Goal: Task Accomplishment & Management: Complete application form

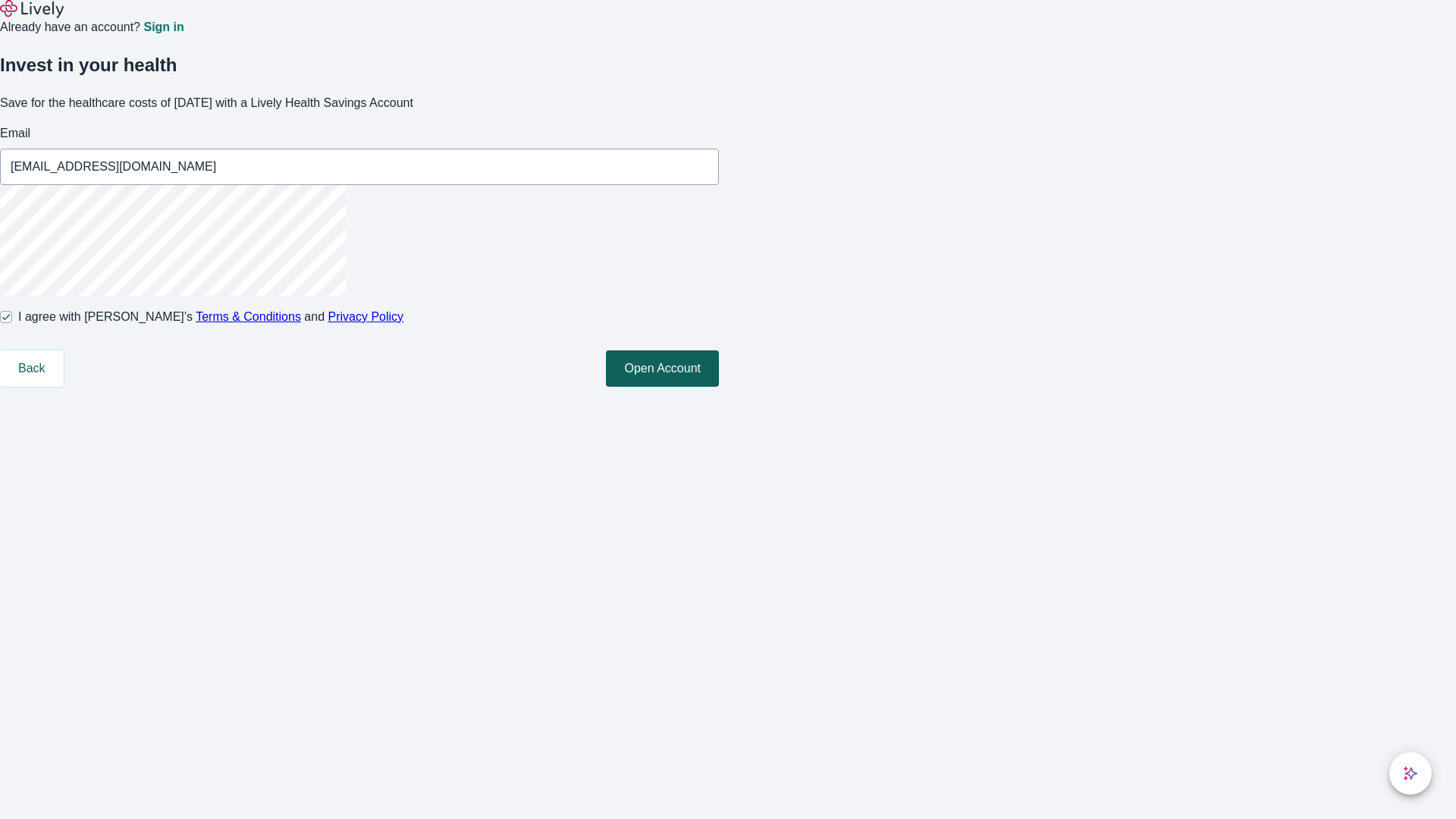
click at [719, 387] on button "Open Account" at bounding box center [662, 369] width 113 height 37
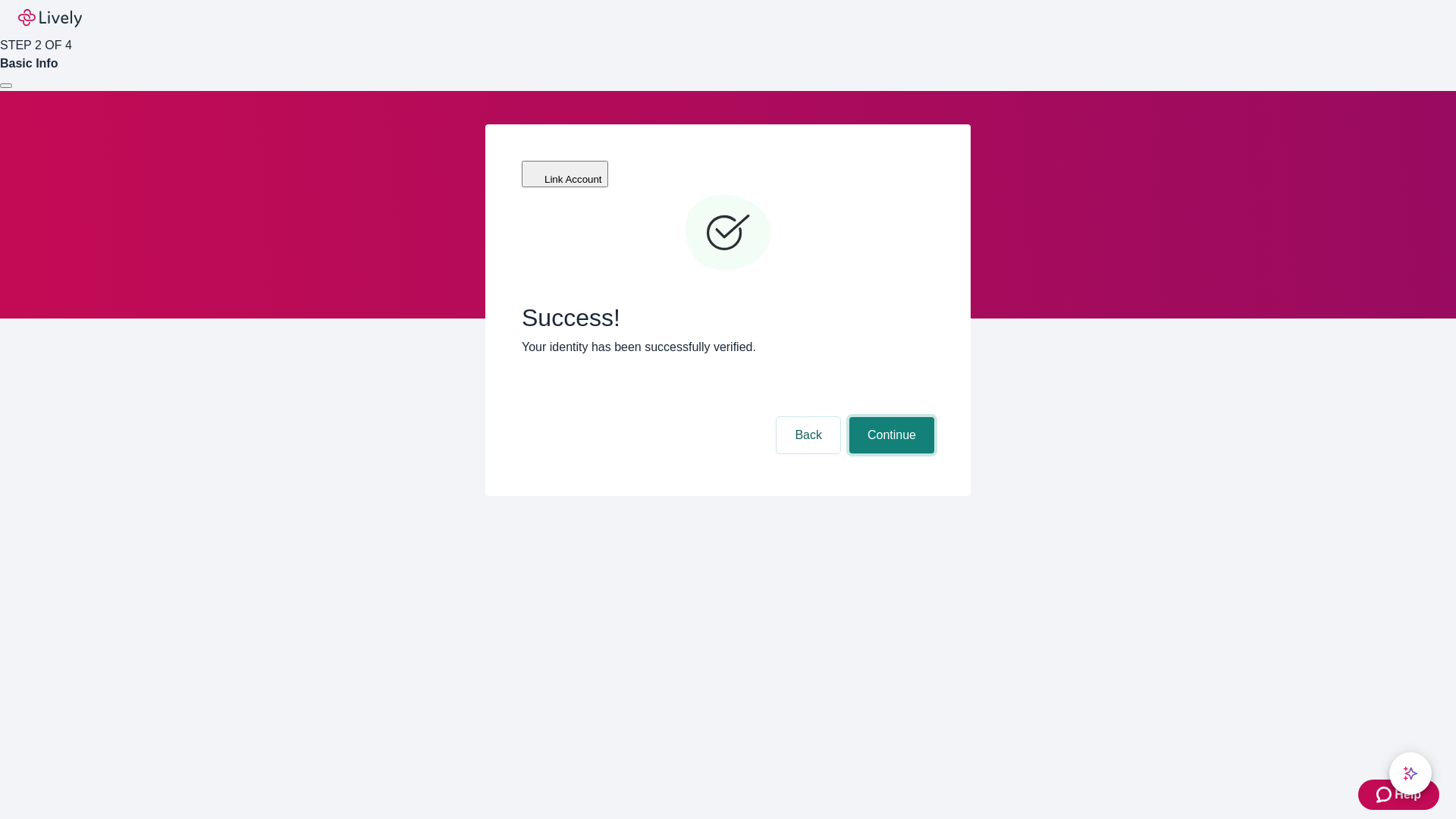
click at [890, 417] on button "Continue" at bounding box center [891, 435] width 85 height 37
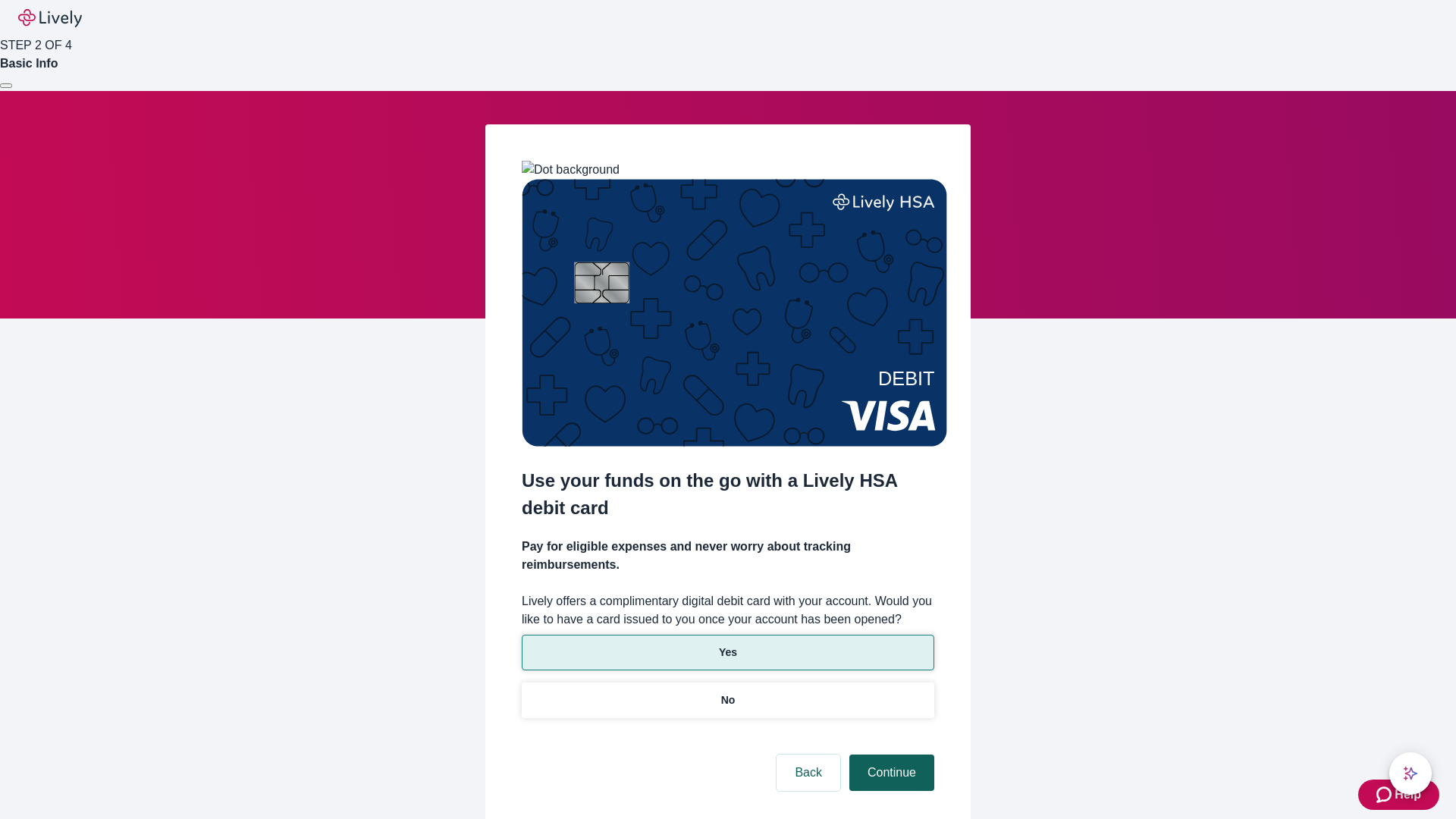
click at [727, 692] on p "No" at bounding box center [729, 700] width 15 height 16
click at [890, 755] on button "Continue" at bounding box center [891, 773] width 85 height 37
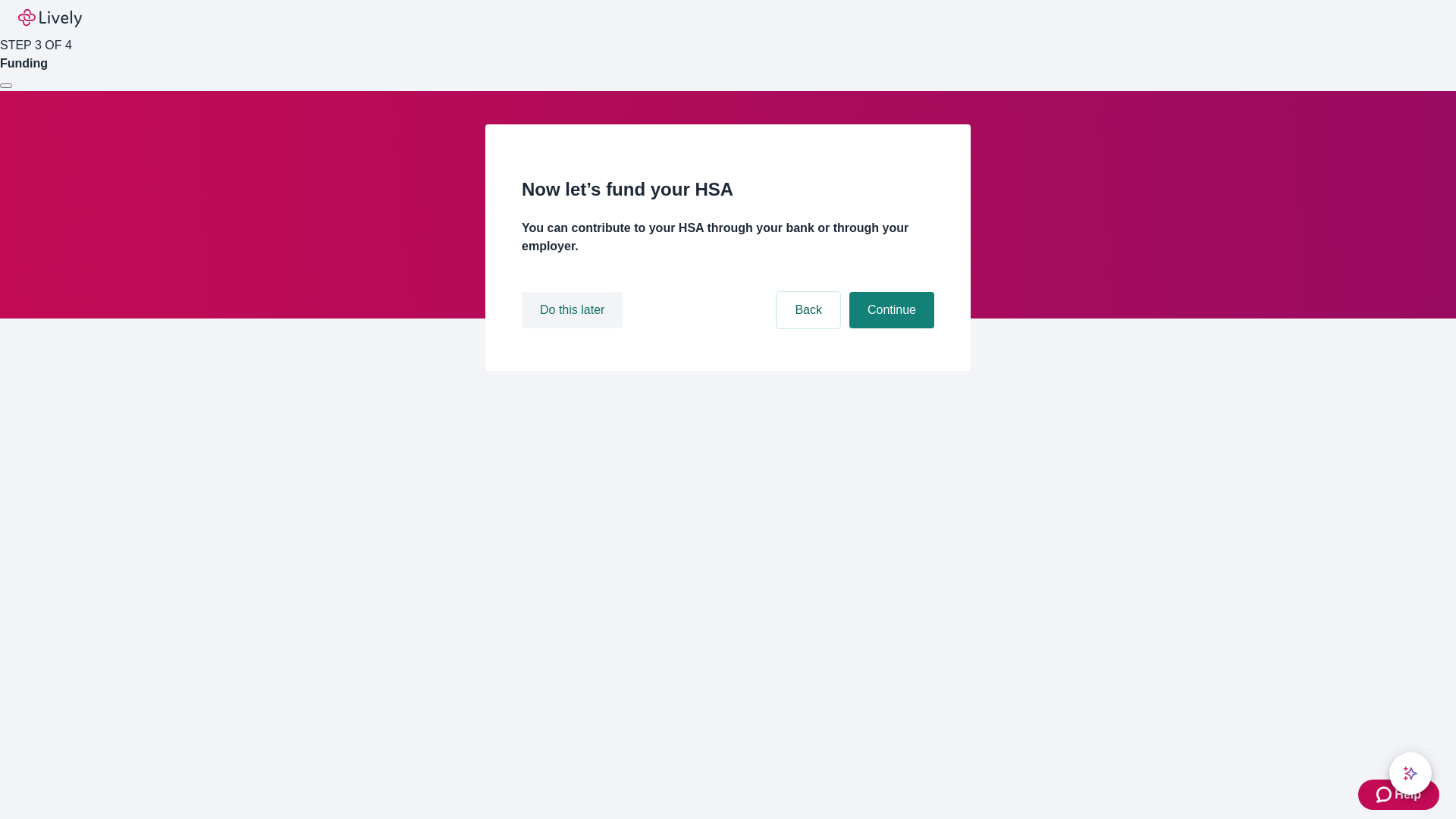
click at [574, 329] on button "Do this later" at bounding box center [572, 310] width 101 height 37
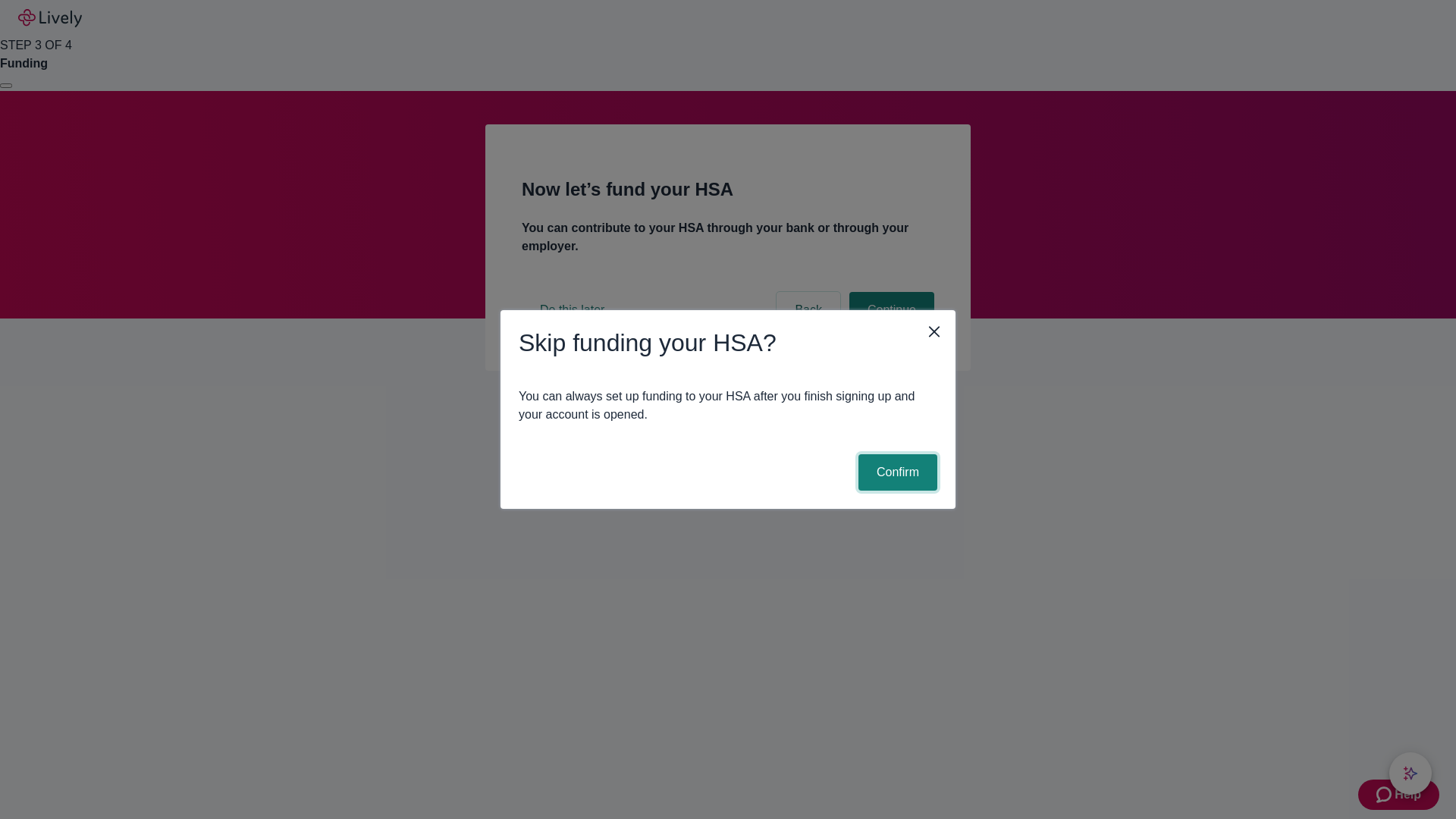
click at [896, 473] on button "Confirm" at bounding box center [898, 473] width 79 height 37
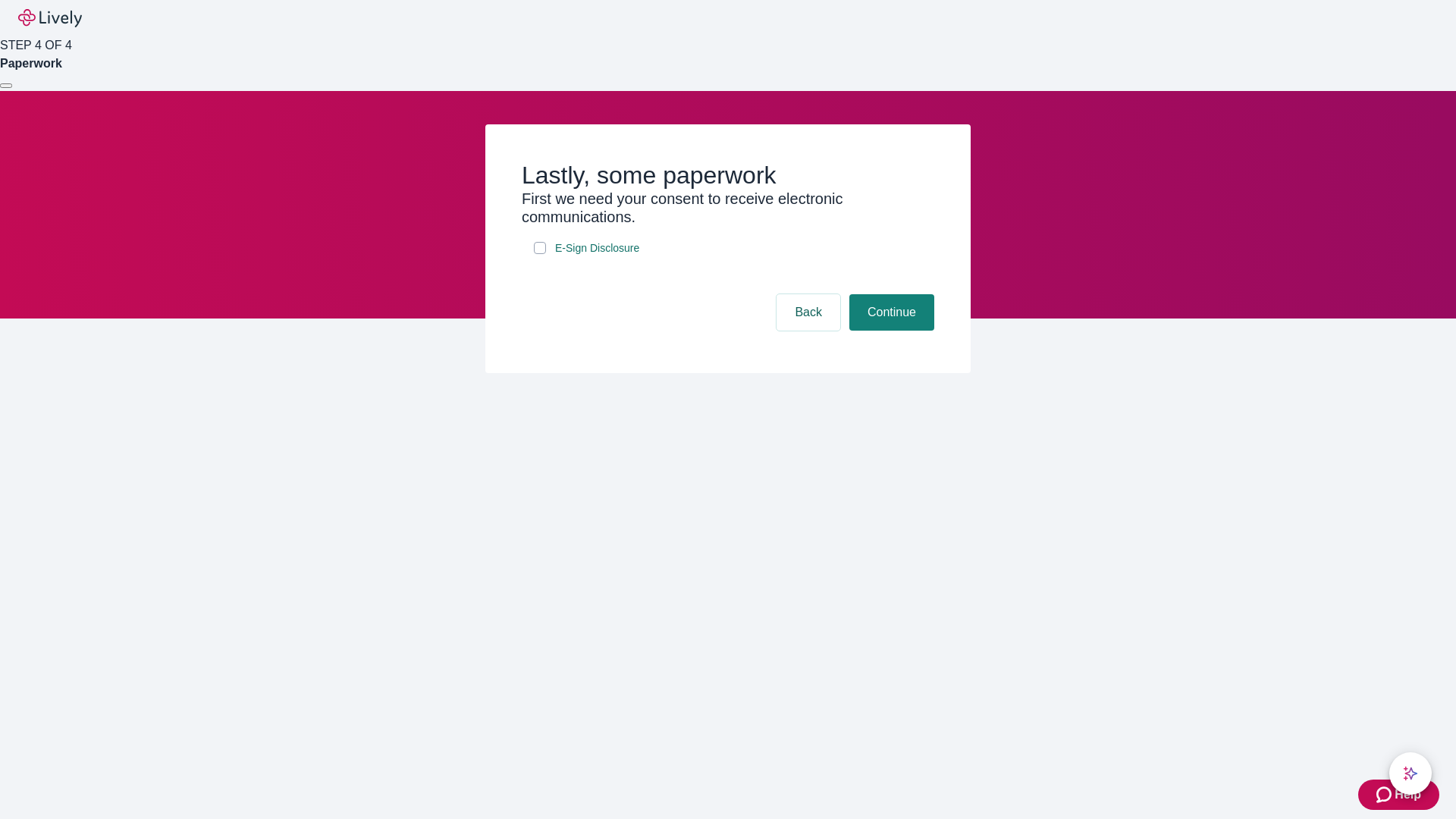
click at [540, 254] on input "E-Sign Disclosure" at bounding box center [540, 248] width 12 height 12
checkbox input "true"
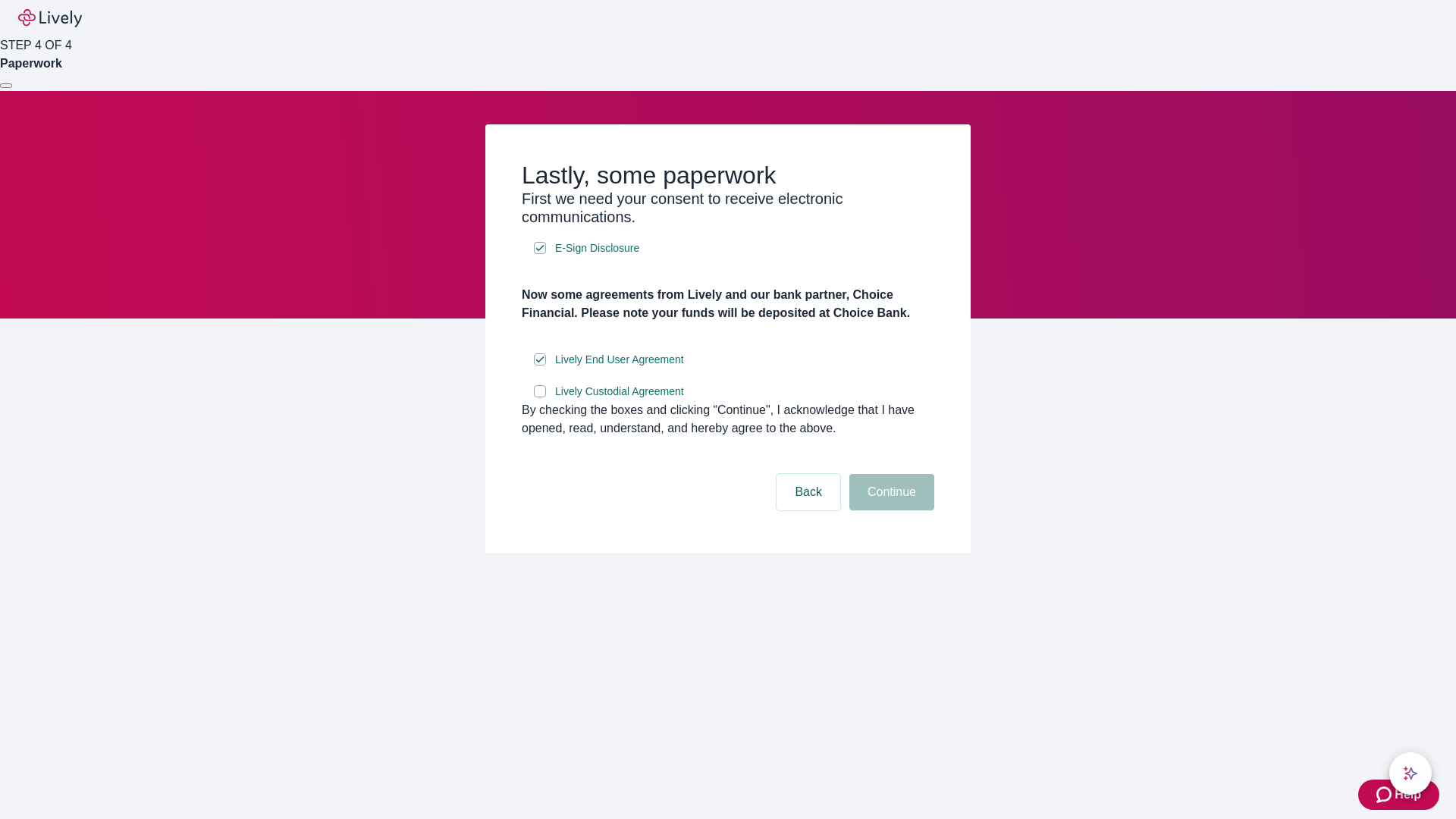
click at [540, 398] on input "Lively Custodial Agreement" at bounding box center [540, 391] width 12 height 12
checkbox input "true"
click at [890, 510] on button "Continue" at bounding box center [891, 492] width 85 height 37
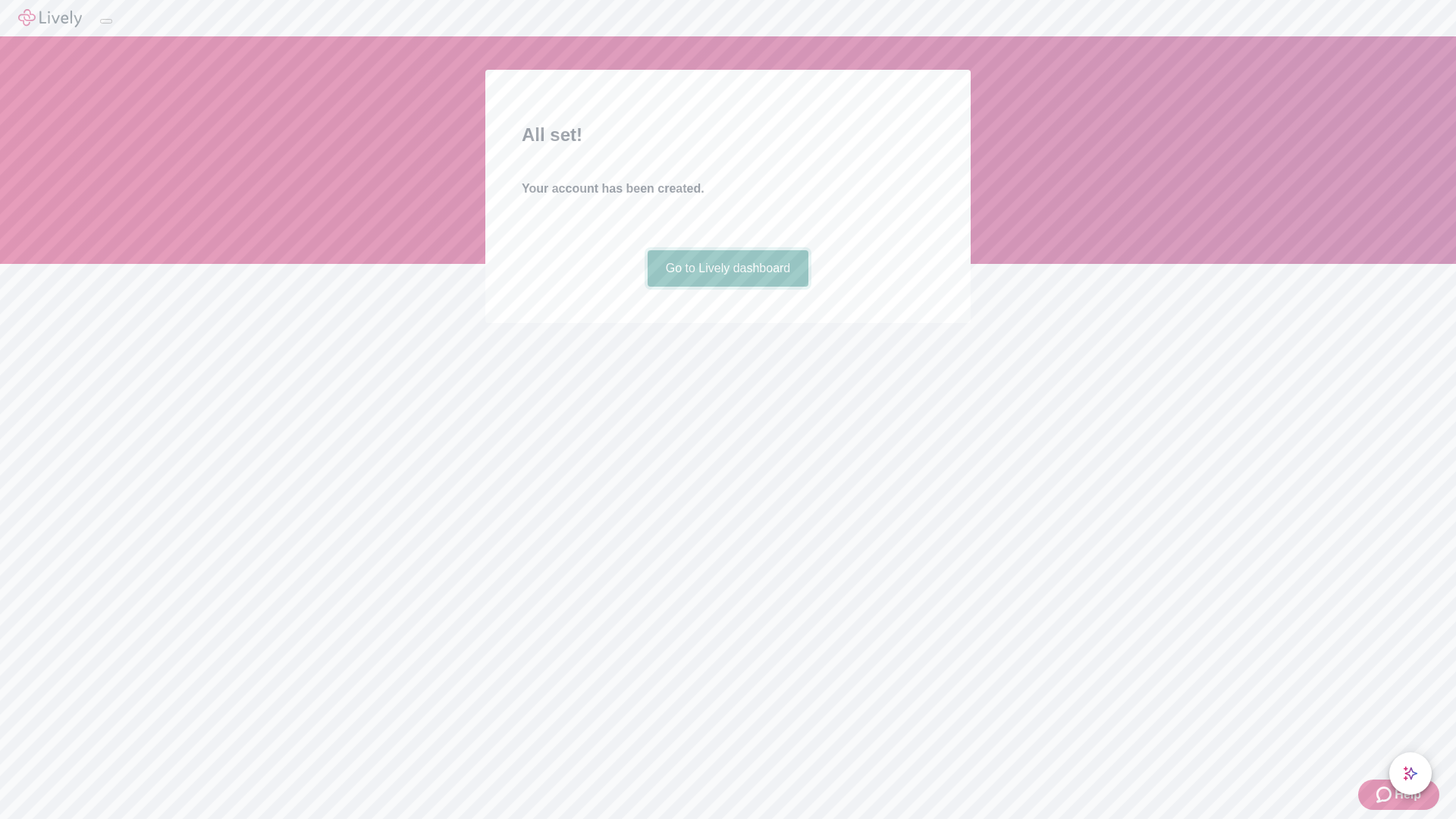
click at [727, 286] on link "Go to Lively dashboard" at bounding box center [729, 269] width 162 height 37
